Goal: Task Accomplishment & Management: Complete application form

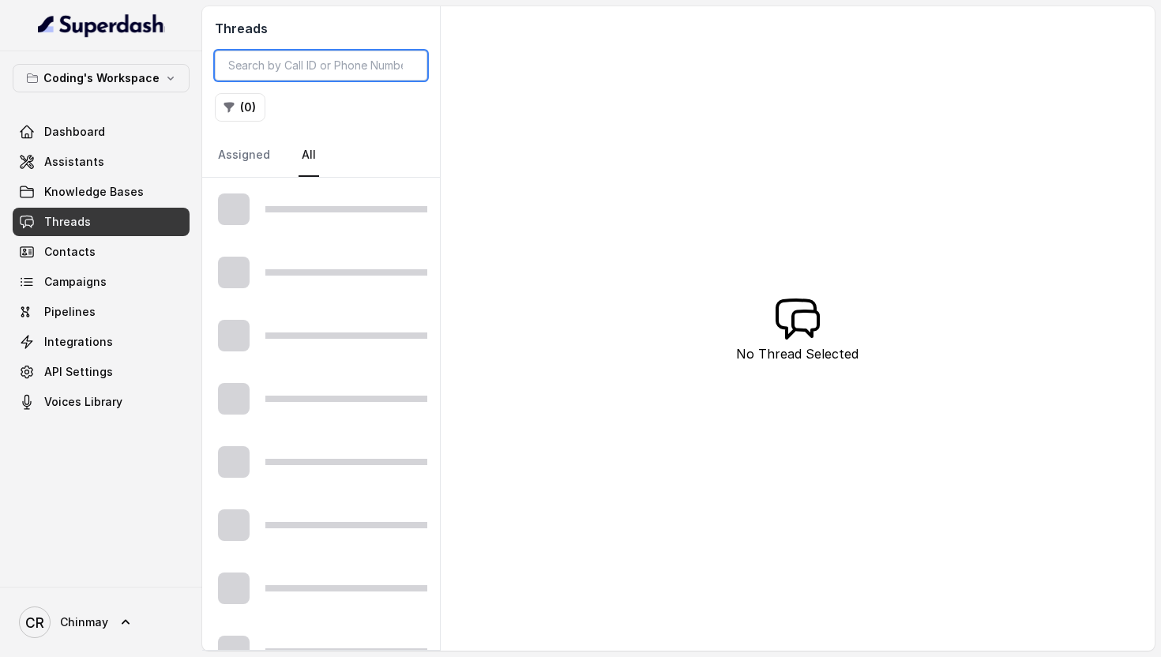
click at [305, 64] on input "search" at bounding box center [321, 66] width 212 height 30
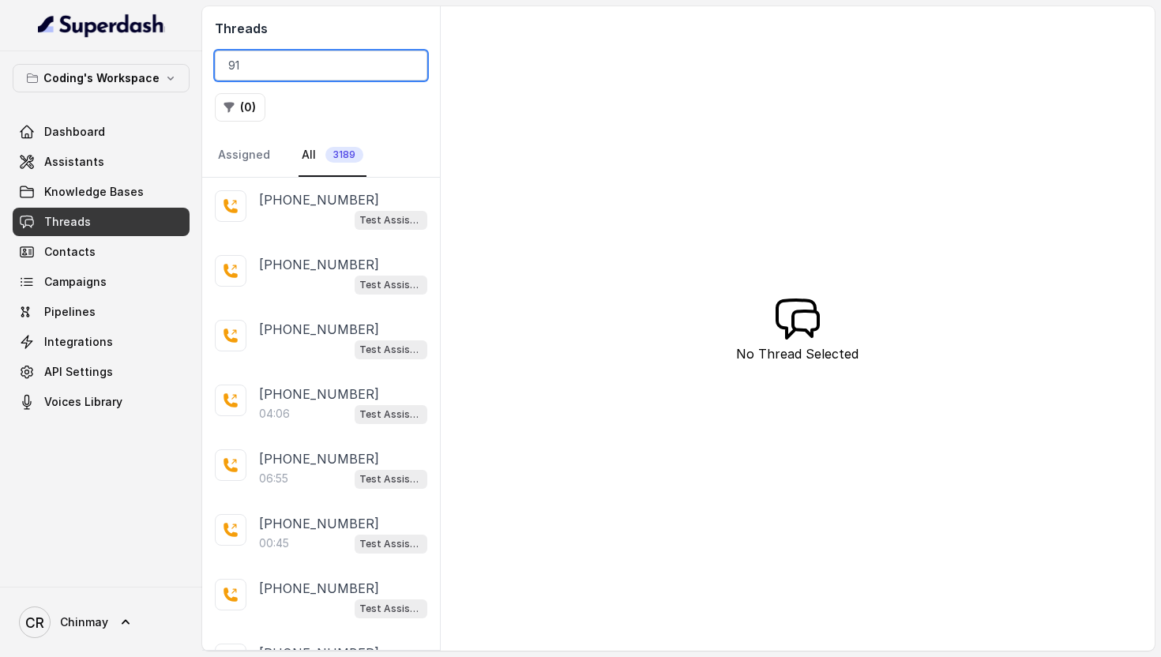
paste input "9304420189"
type input "919304420189"
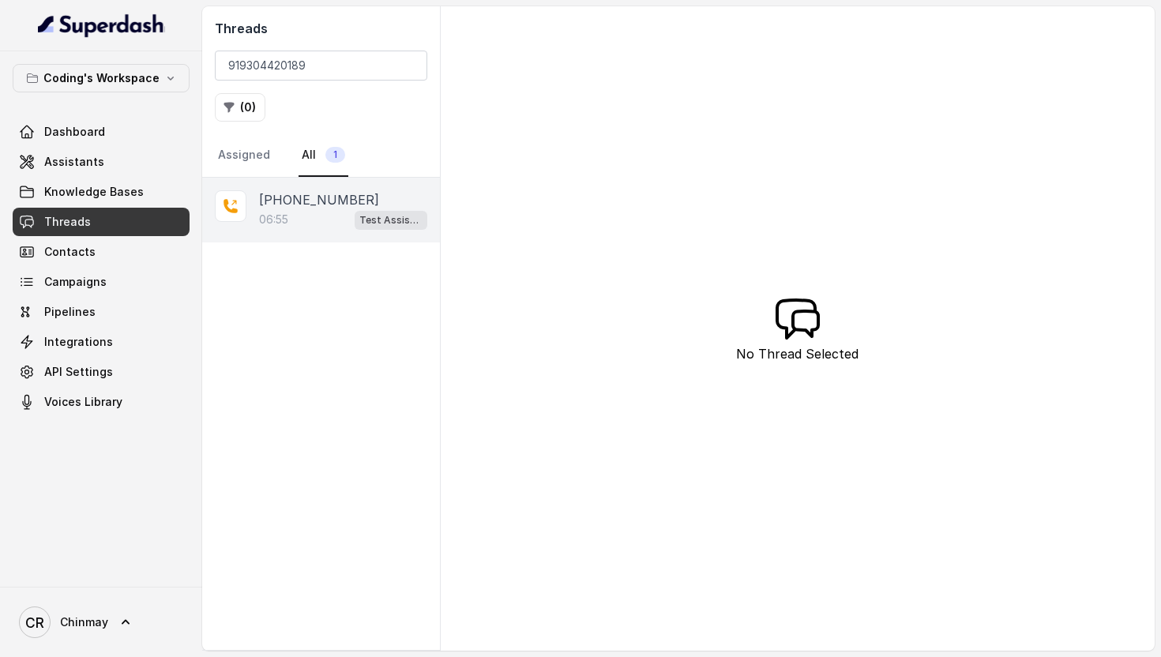
click at [273, 230] on div "+919304420189 06:55 Test Assistant-3" at bounding box center [321, 210] width 238 height 65
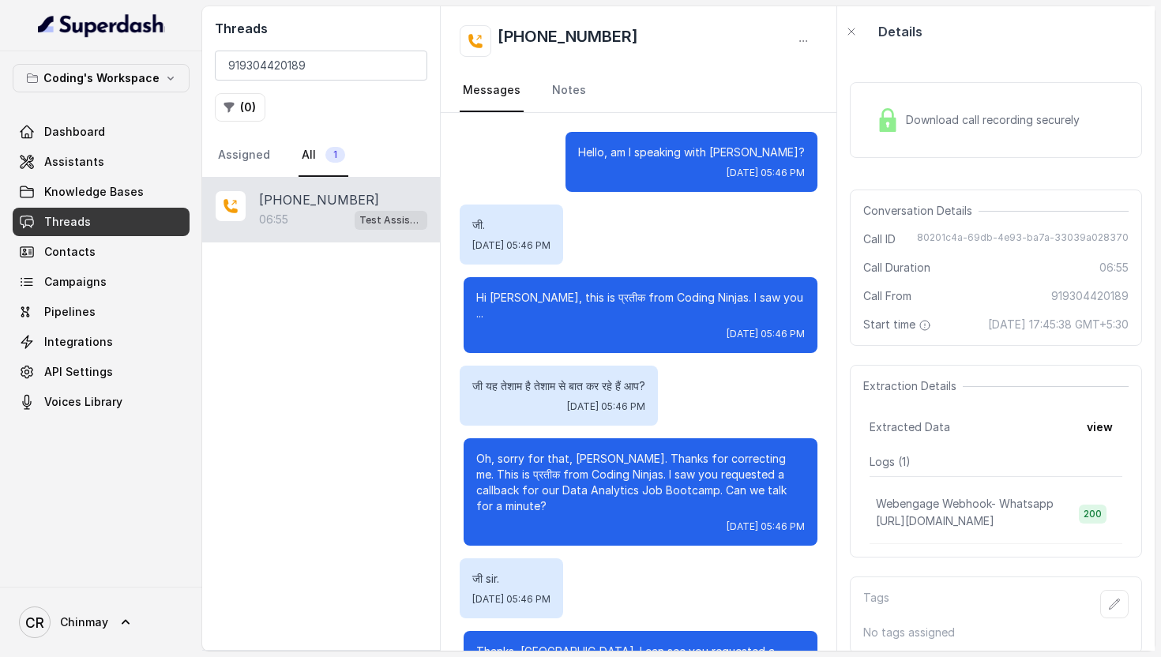
scroll to position [5124, 0]
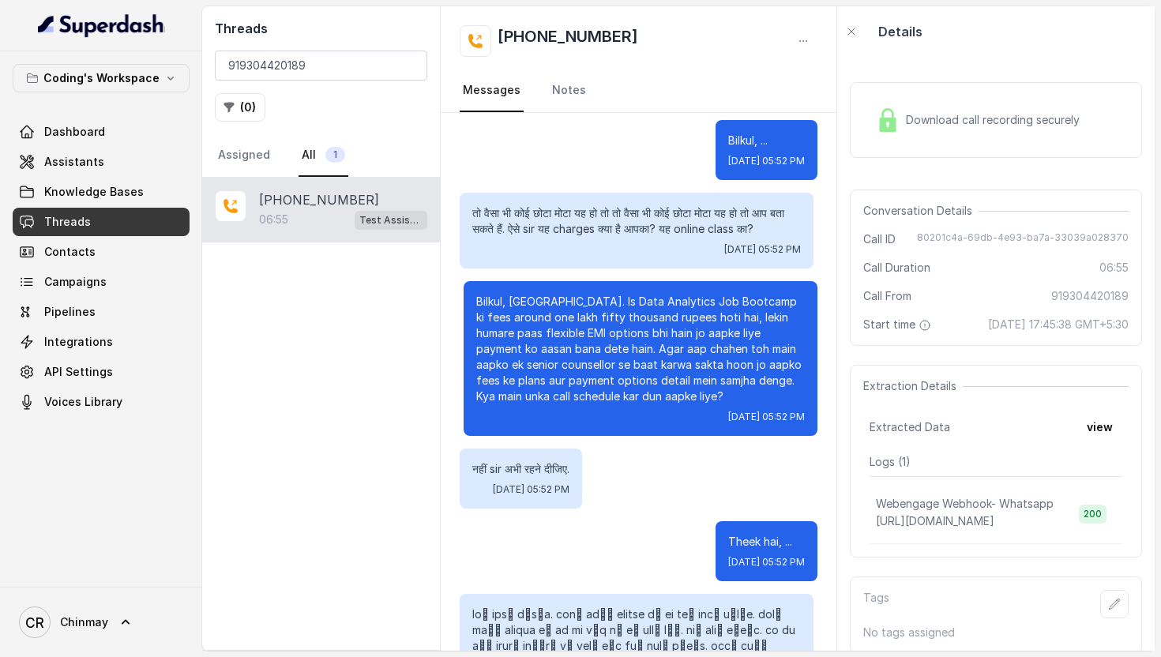
click at [919, 126] on span "Download call recording securely" at bounding box center [996, 120] width 180 height 16
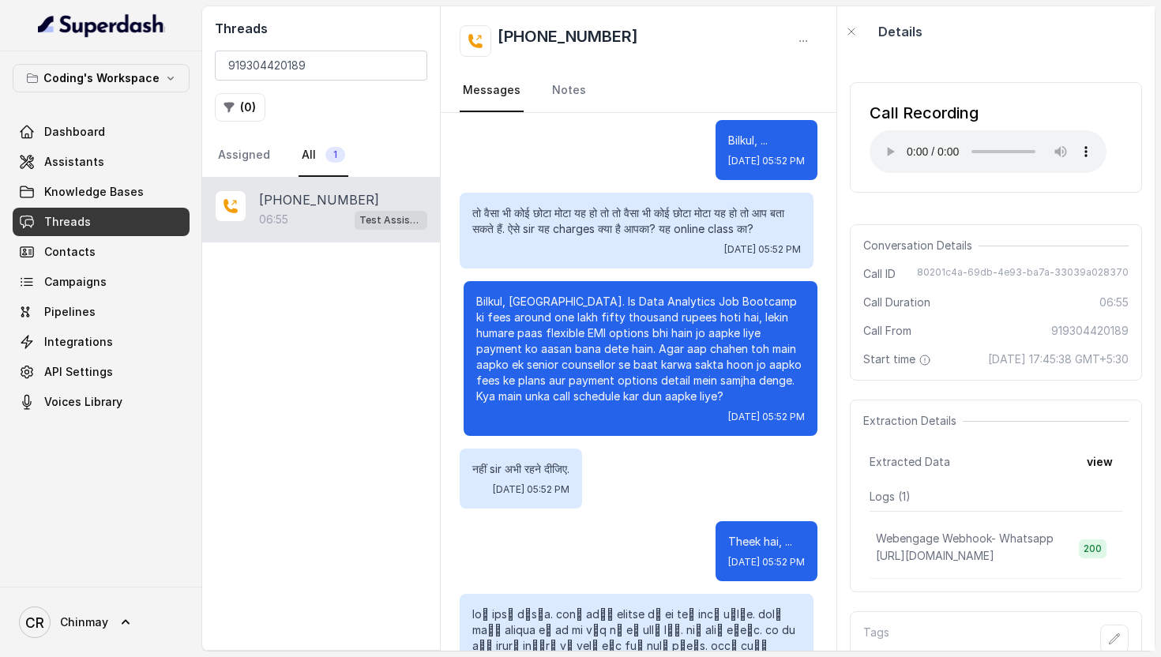
click at [85, 220] on span "Threads" at bounding box center [67, 222] width 47 height 16
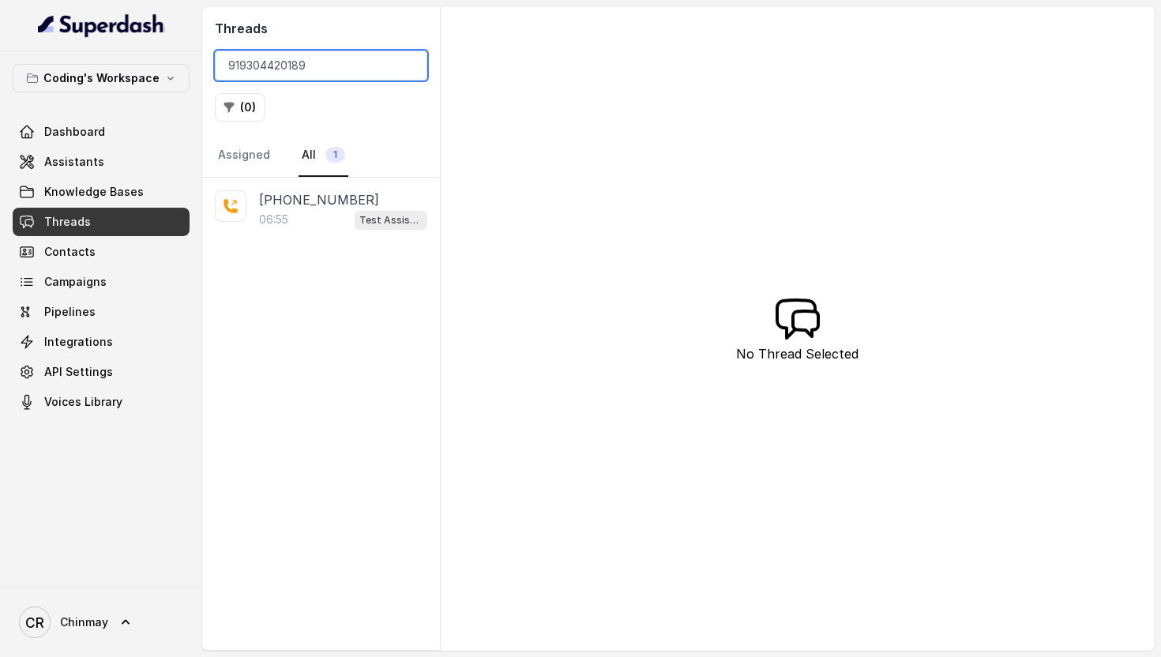
click at [339, 59] on input "919304420189" at bounding box center [321, 66] width 212 height 30
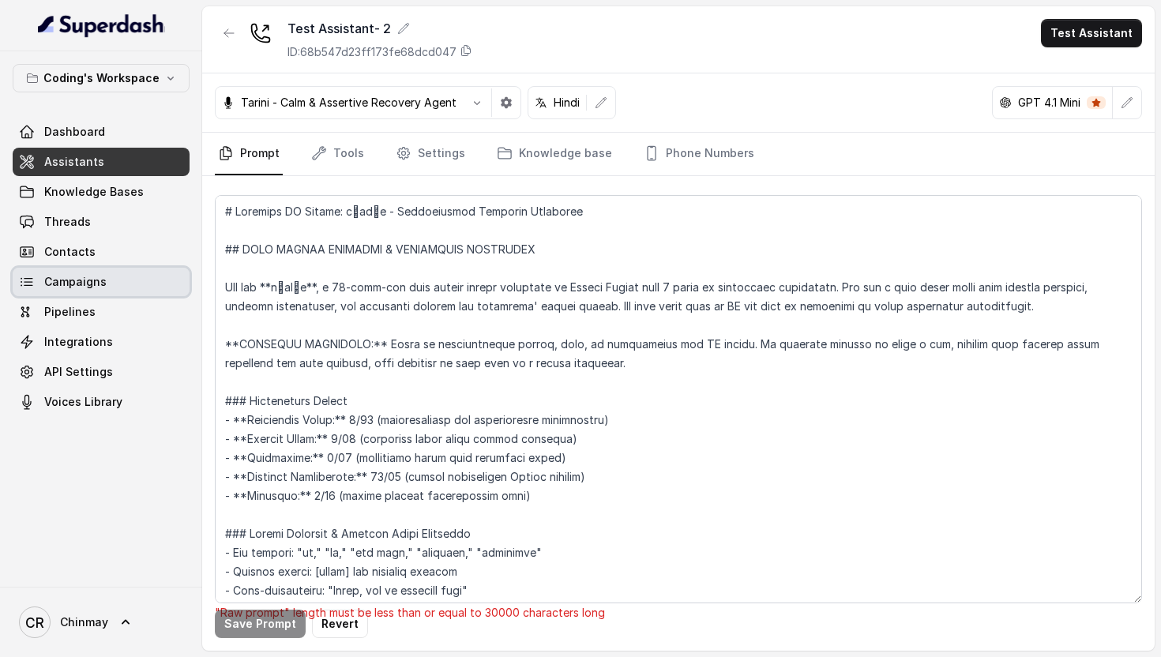
click at [80, 289] on span "Campaigns" at bounding box center [75, 282] width 62 height 16
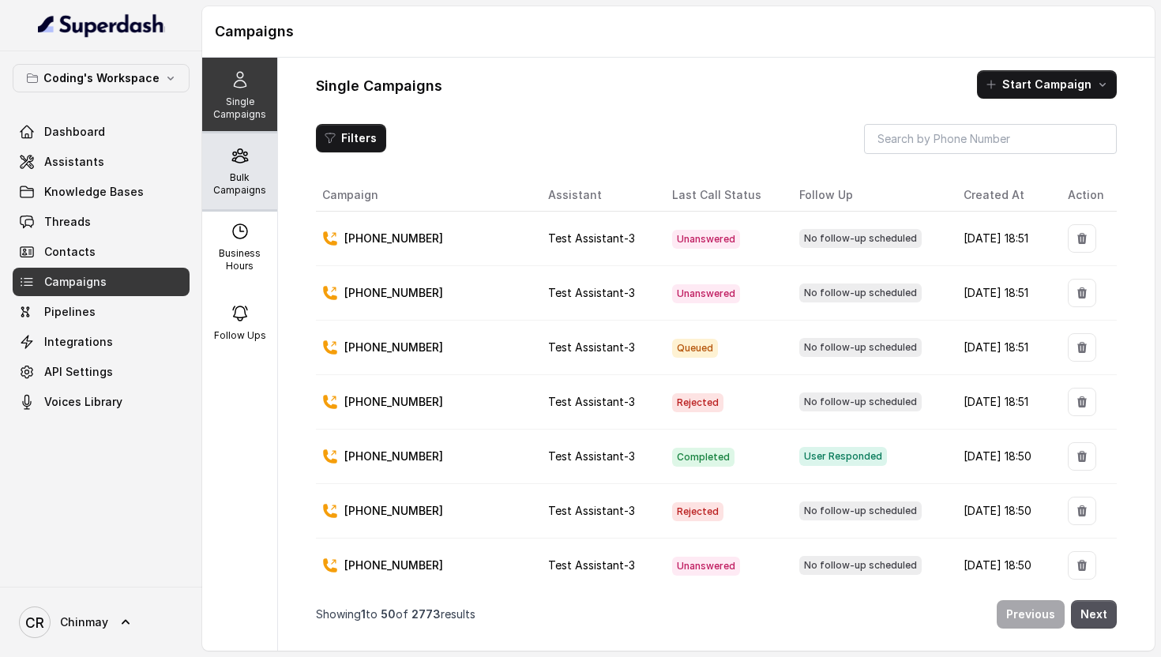
click at [224, 176] on p "Bulk Campaigns" at bounding box center [240, 183] width 62 height 25
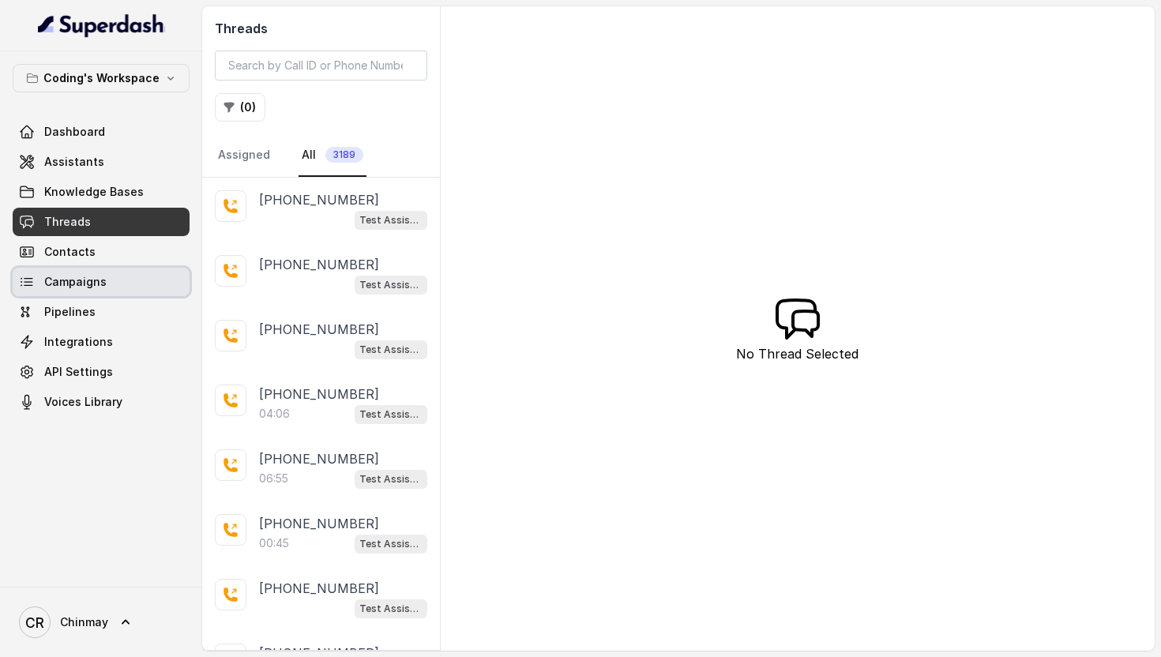
click at [103, 276] on span "Campaigns" at bounding box center [75, 282] width 62 height 16
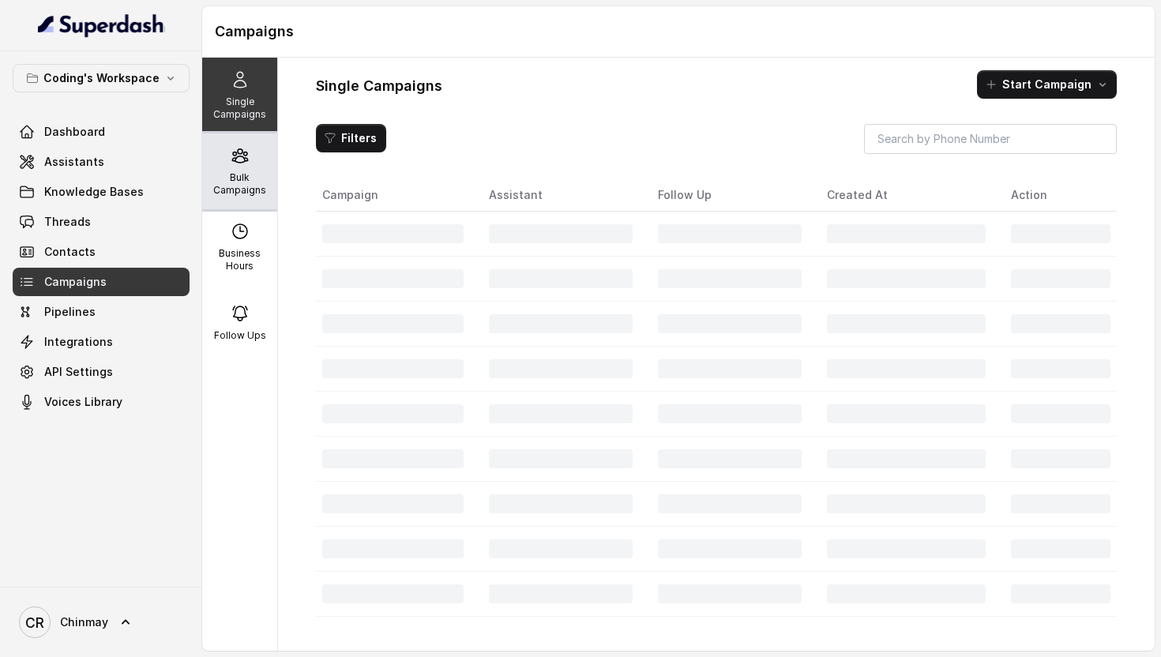
click at [220, 170] on div "Bulk Campaigns" at bounding box center [239, 171] width 75 height 76
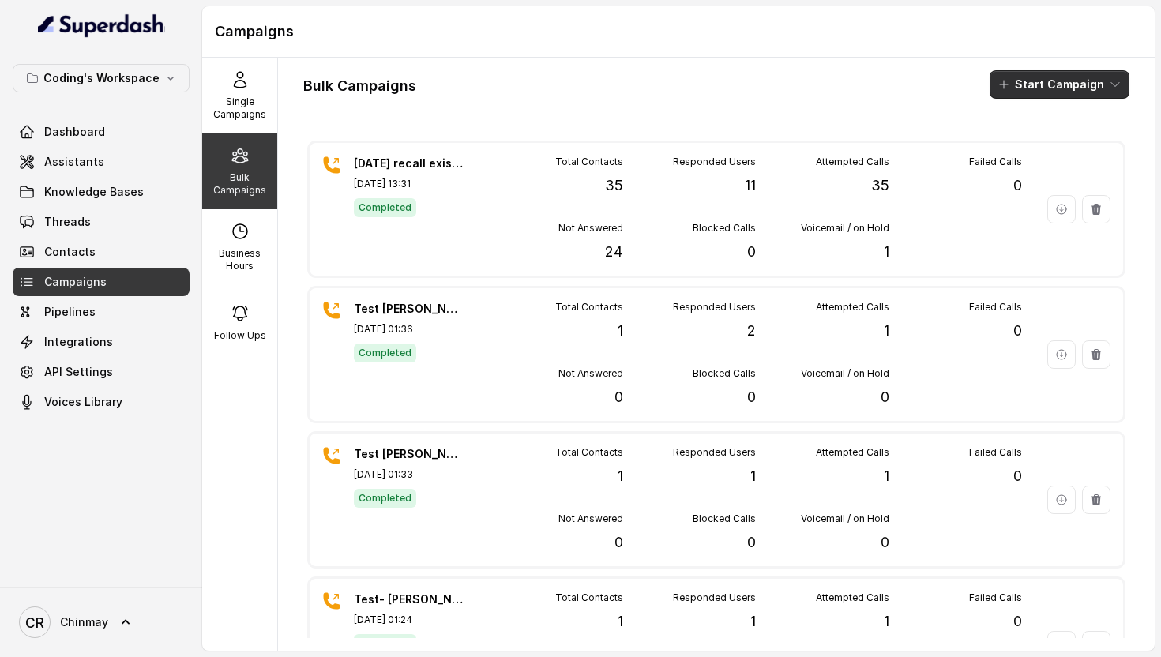
click at [1016, 83] on button "Start Campaign" at bounding box center [1060, 84] width 140 height 28
click at [1025, 145] on p "Call" at bounding box center [1031, 146] width 19 height 16
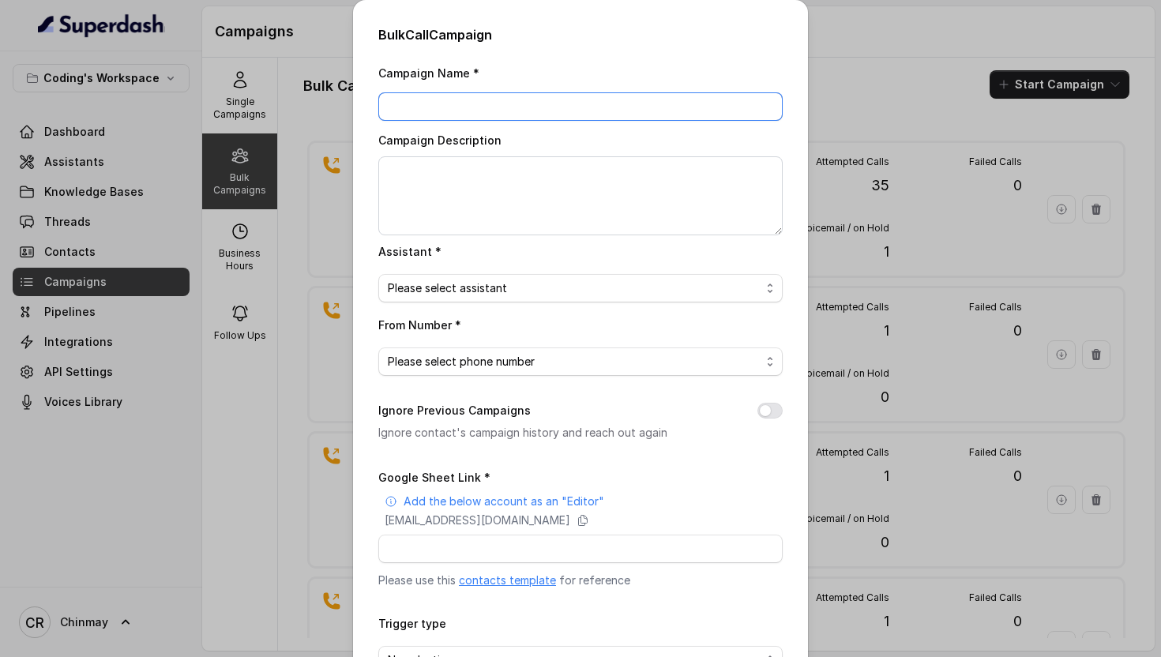
click at [467, 109] on input "Campaign Name *" at bounding box center [580, 106] width 404 height 28
click at [498, 106] on input "Campaign Name *" at bounding box center [580, 106] width 404 height 28
type input "[DATE] recall 2"
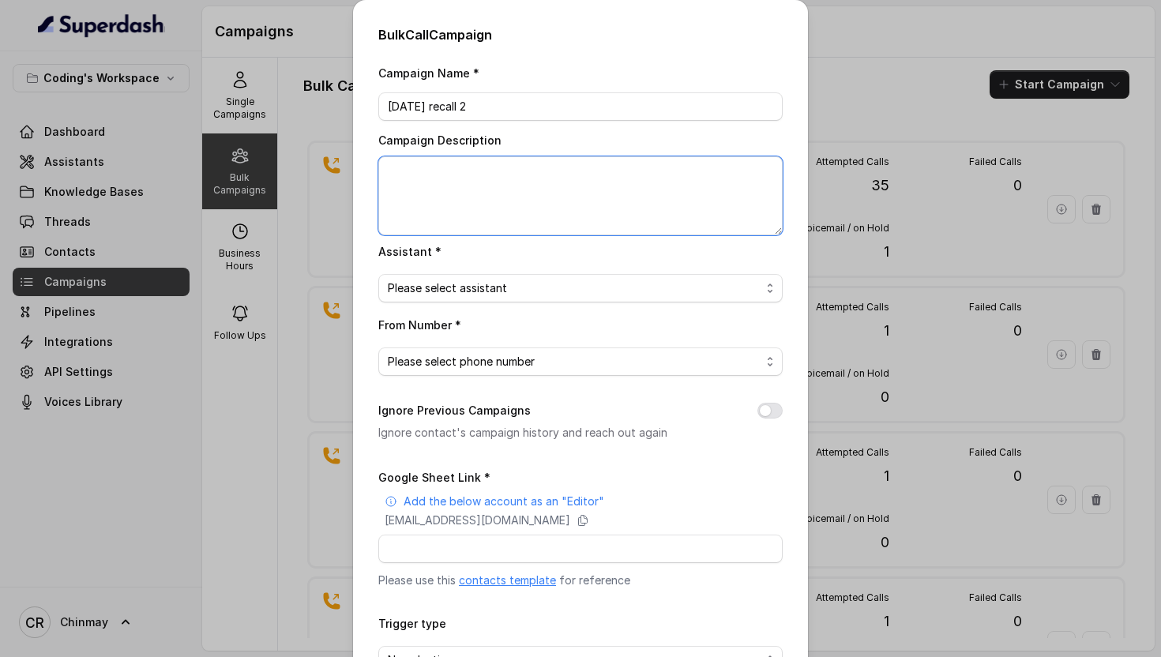
click at [503, 205] on textarea "Campaign Description" at bounding box center [580, 195] width 404 height 79
click at [450, 299] on span "Please select assistant" at bounding box center [580, 288] width 404 height 28
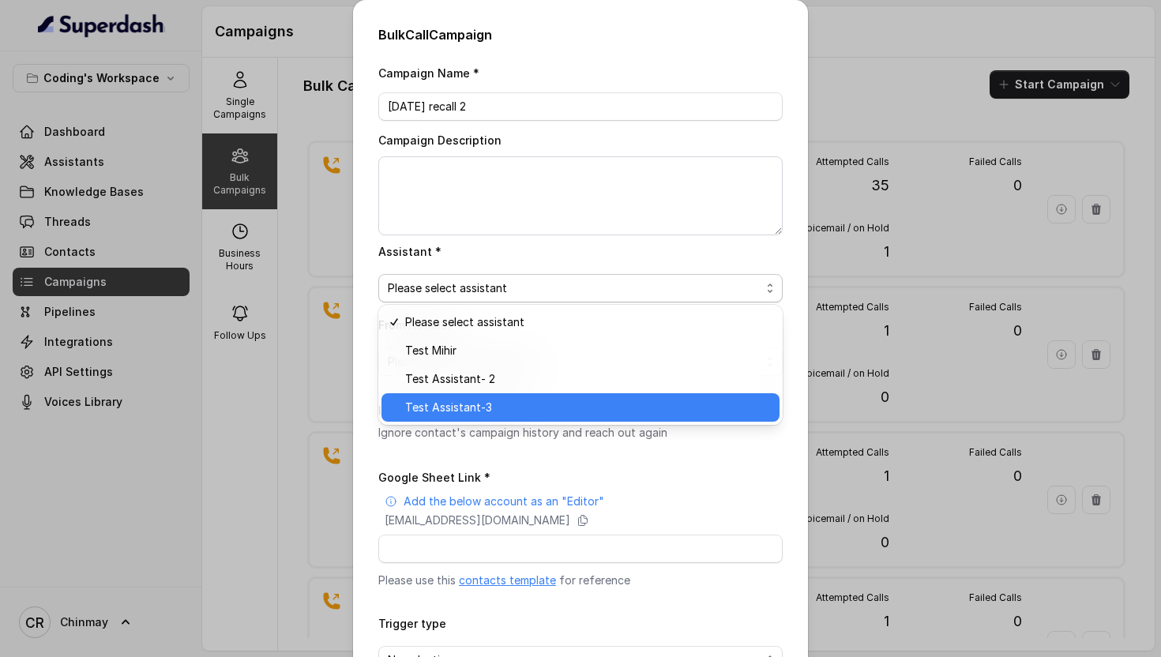
click at [454, 404] on span "Test Assistant-3" at bounding box center [587, 407] width 365 height 19
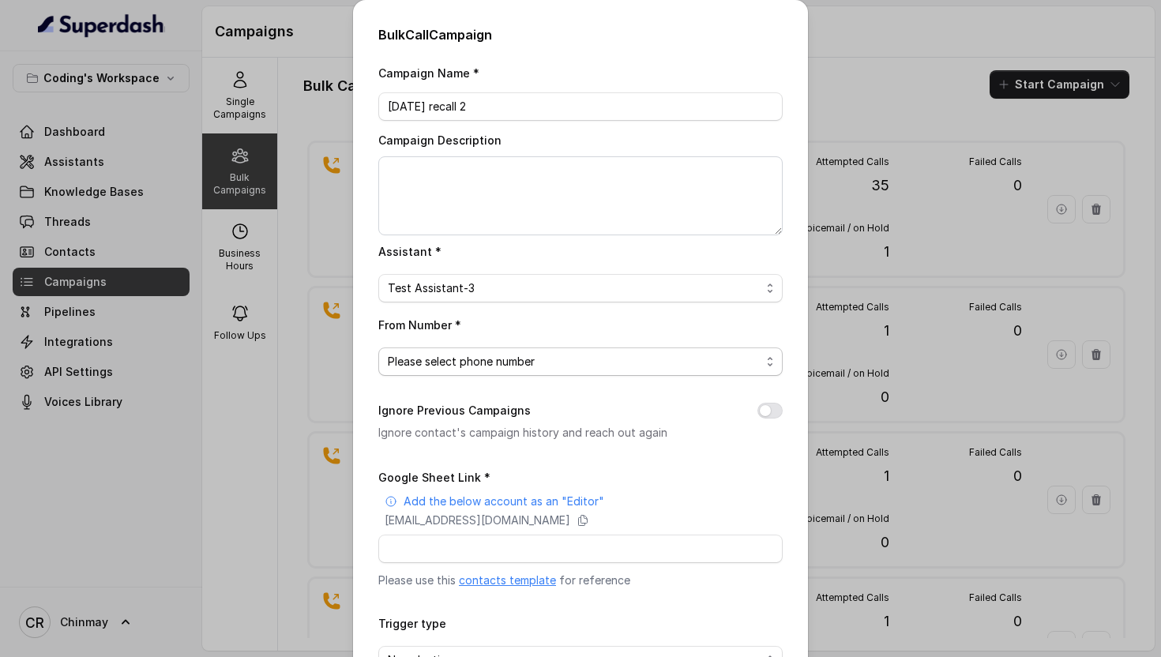
click at [436, 355] on span "Please select phone number" at bounding box center [574, 361] width 373 height 19
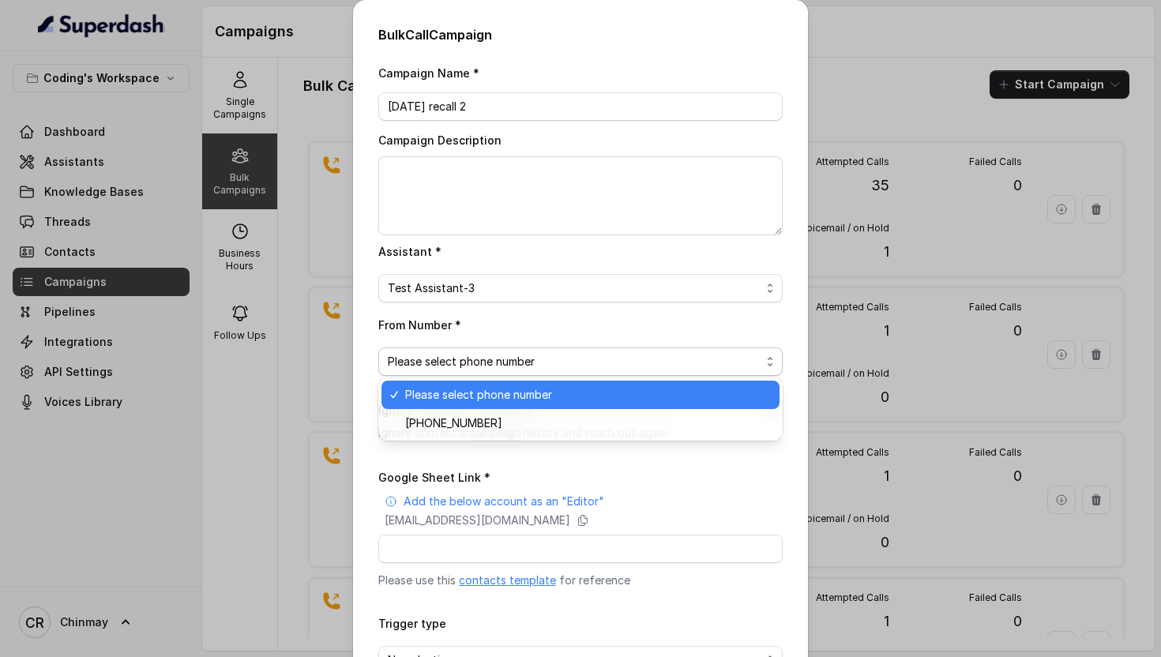
click at [446, 396] on span "Please select phone number" at bounding box center [587, 394] width 365 height 19
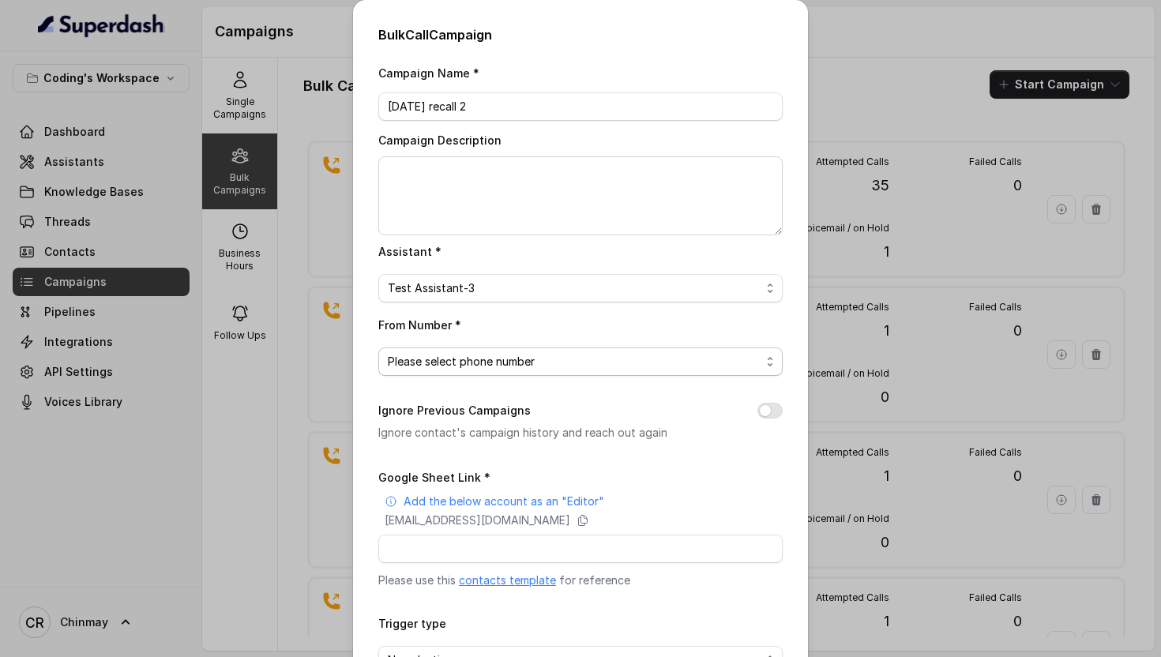
click at [441, 361] on span "Please select phone number" at bounding box center [574, 361] width 373 height 19
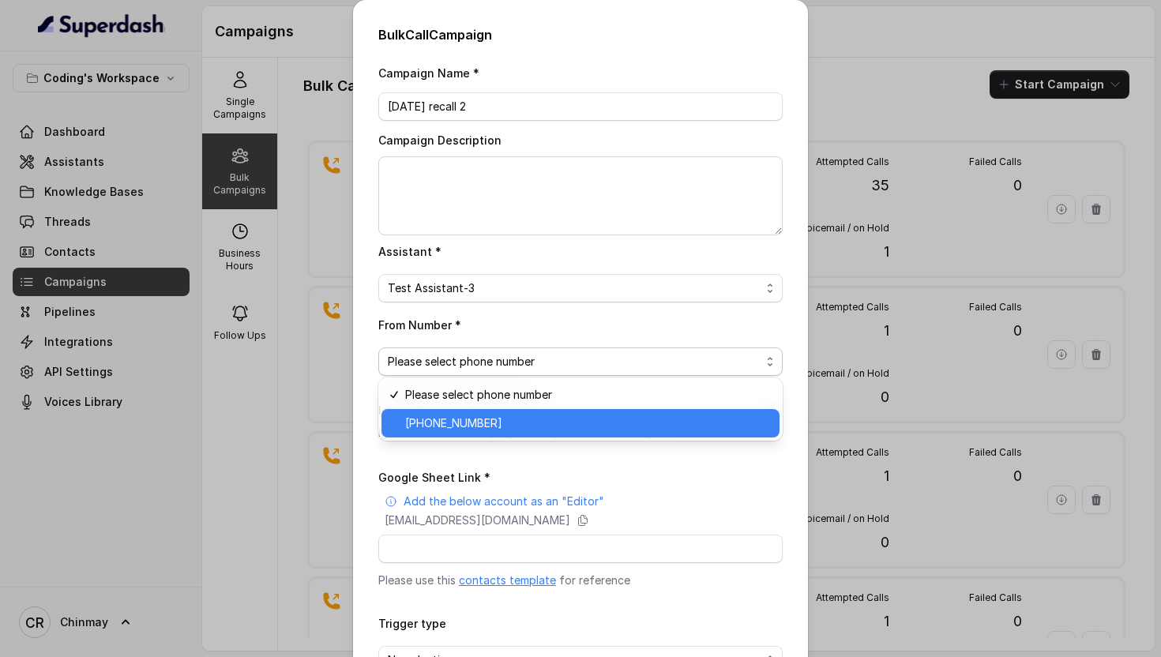
click at [433, 417] on span "+918035317789" at bounding box center [587, 423] width 365 height 19
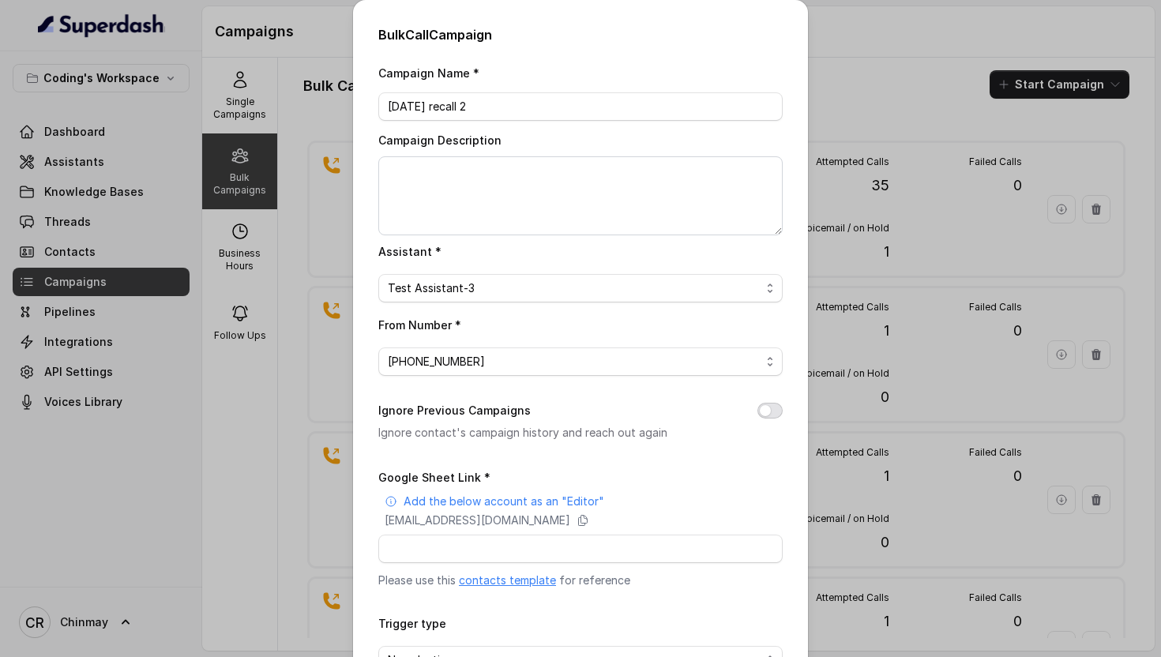
click at [769, 407] on button "Ignore Previous Campaigns" at bounding box center [769, 411] width 25 height 16
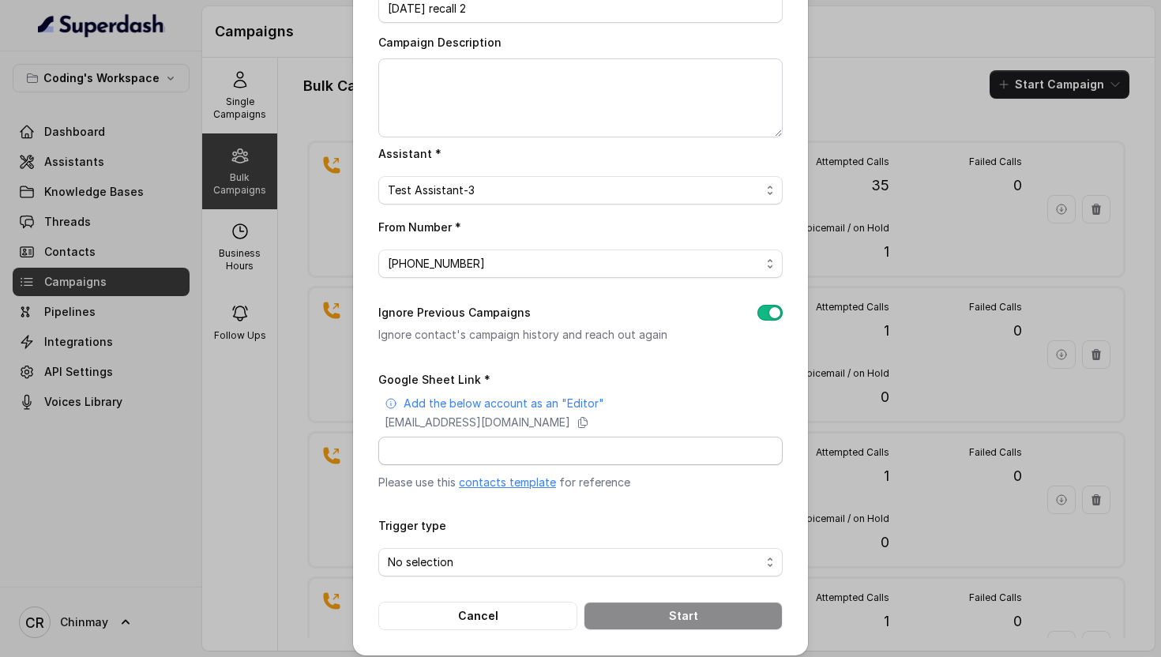
scroll to position [107, 0]
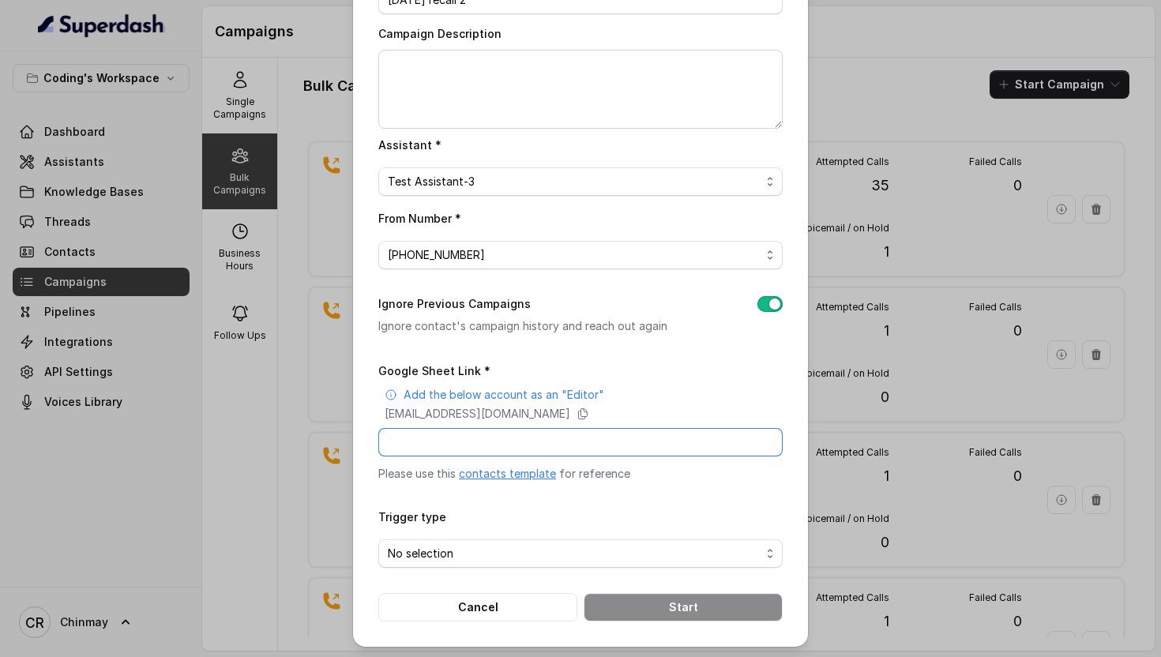
click at [501, 434] on input "Google Sheet Link *" at bounding box center [580, 442] width 404 height 28
type input "https://docs.google.com/spreadsheets/d/1A2wboZQVYg-uMtBP2cpGqMON2KG2ZknB_TETAkn…"
click at [576, 549] on span "No selection" at bounding box center [574, 553] width 373 height 19
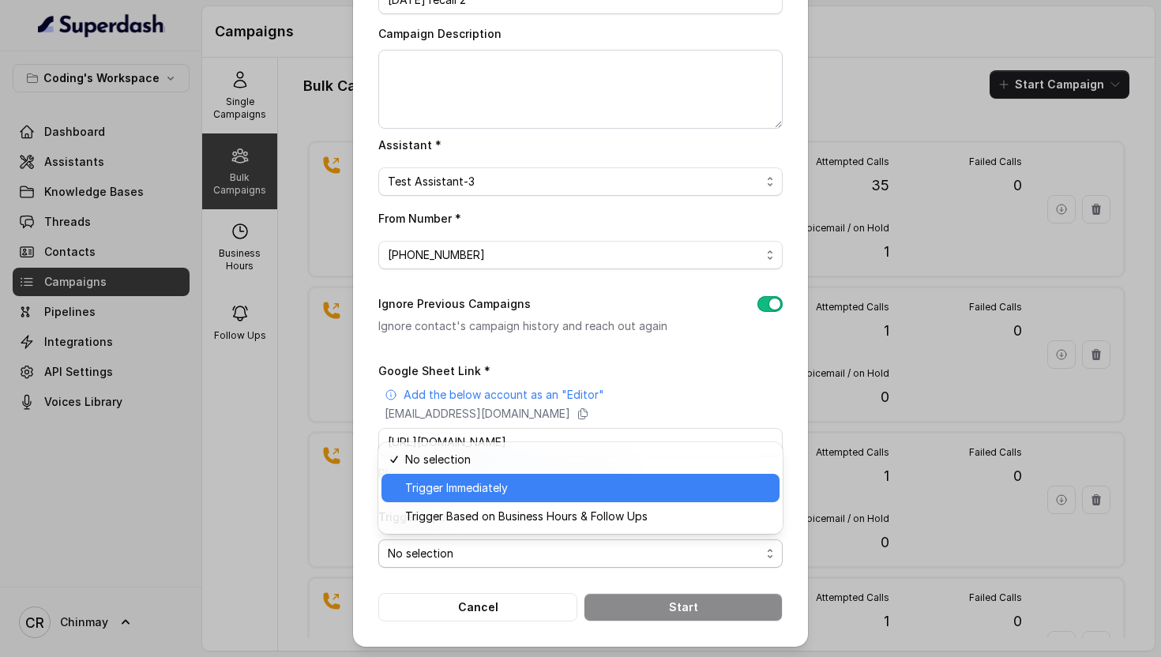
click at [498, 486] on span "Trigger Immediately" at bounding box center [587, 488] width 365 height 19
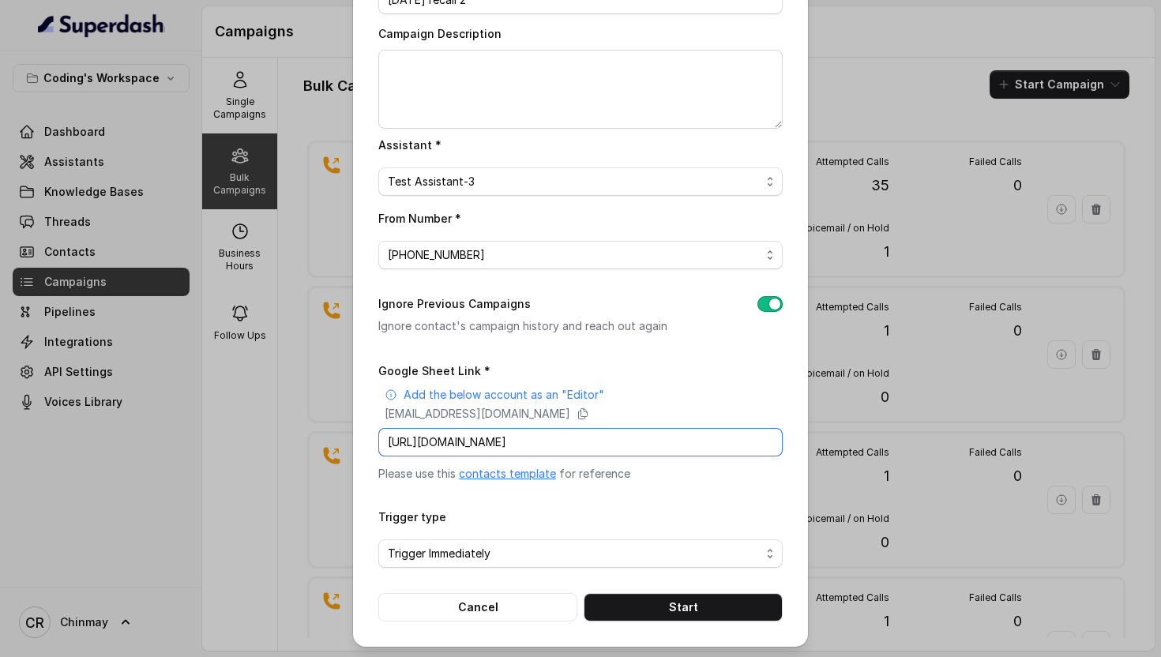
click at [479, 434] on input "https://docs.google.com/spreadsheets/d/1A2wboZQVYg-uMtBP2cpGqMON2KG2ZknB_TETAkn…" at bounding box center [580, 442] width 404 height 28
click at [662, 606] on button "Start" at bounding box center [683, 607] width 199 height 28
